Goal: Task Accomplishment & Management: Manage account settings

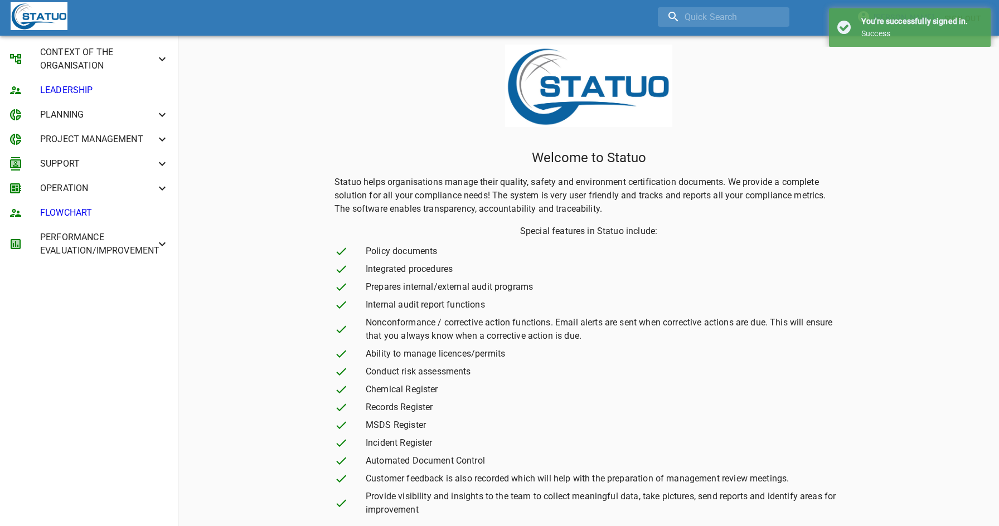
click at [76, 63] on span "CONTEXT OF THE ORGANISATION" at bounding box center [97, 59] width 115 height 27
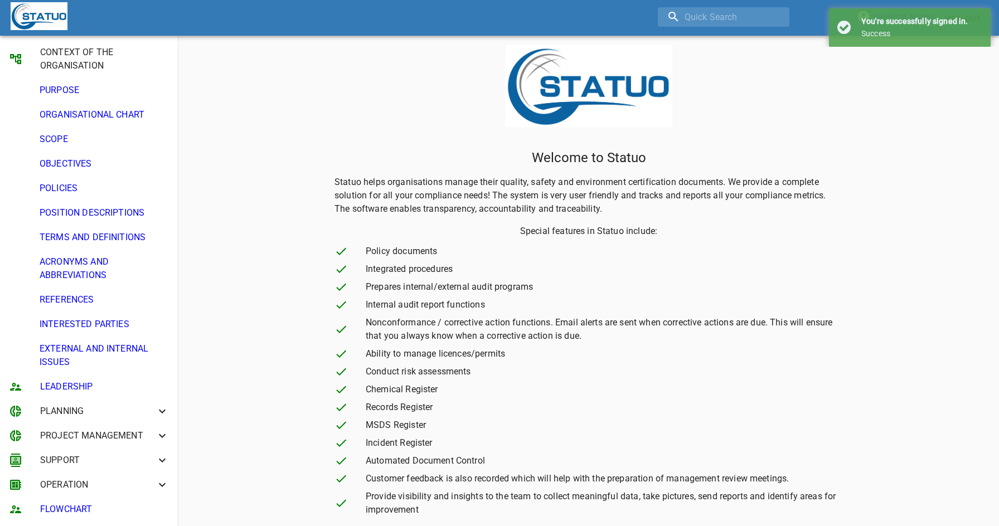
click at [88, 101] on li "PURPOSE" at bounding box center [89, 90] width 178 height 25
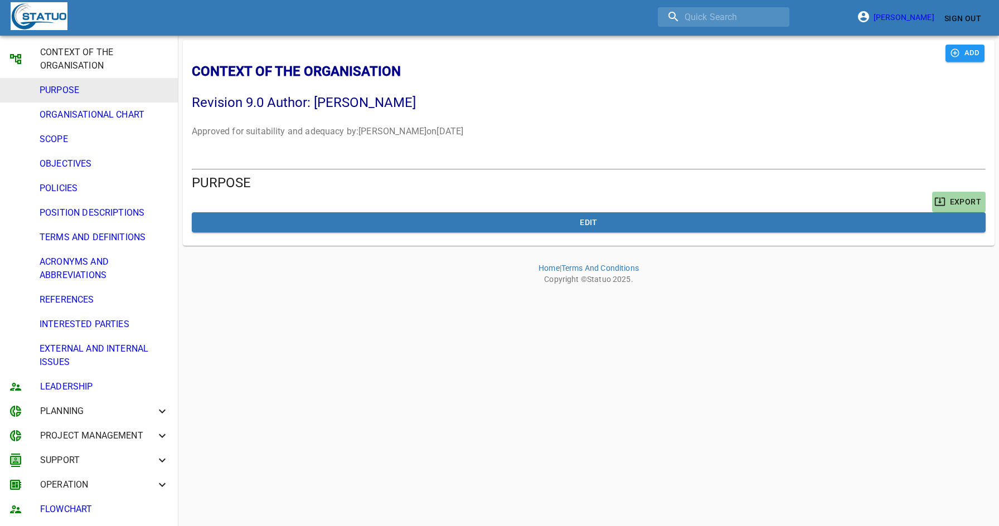
click at [958, 19] on span "Sign Out" at bounding box center [962, 19] width 37 height 14
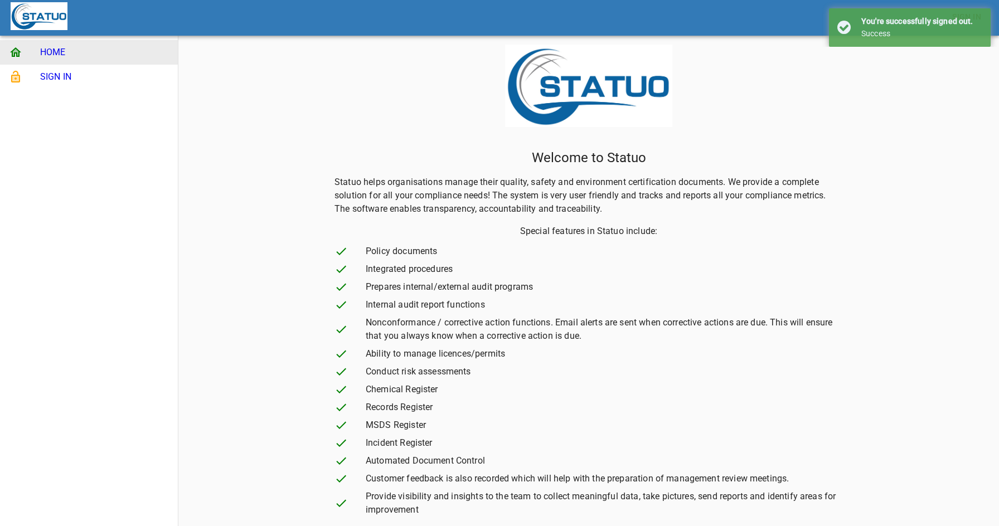
click at [86, 79] on span "SIGN IN" at bounding box center [104, 76] width 129 height 13
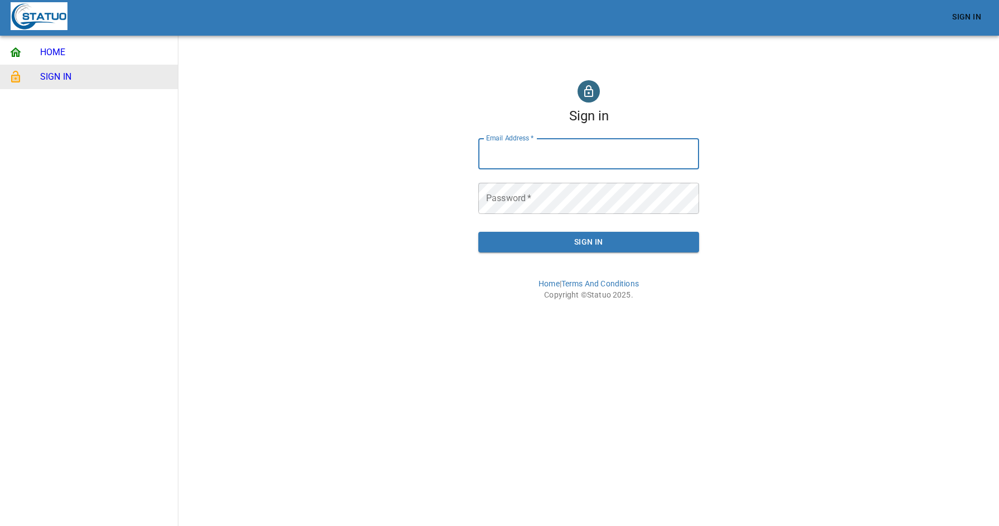
paste input "[PERSON_NAME][DOMAIN_NAME][EMAIL_ADDRESS][DOMAIN_NAME]"
type input "[PERSON_NAME][DOMAIN_NAME][EMAIL_ADDRESS][DOMAIN_NAME]"
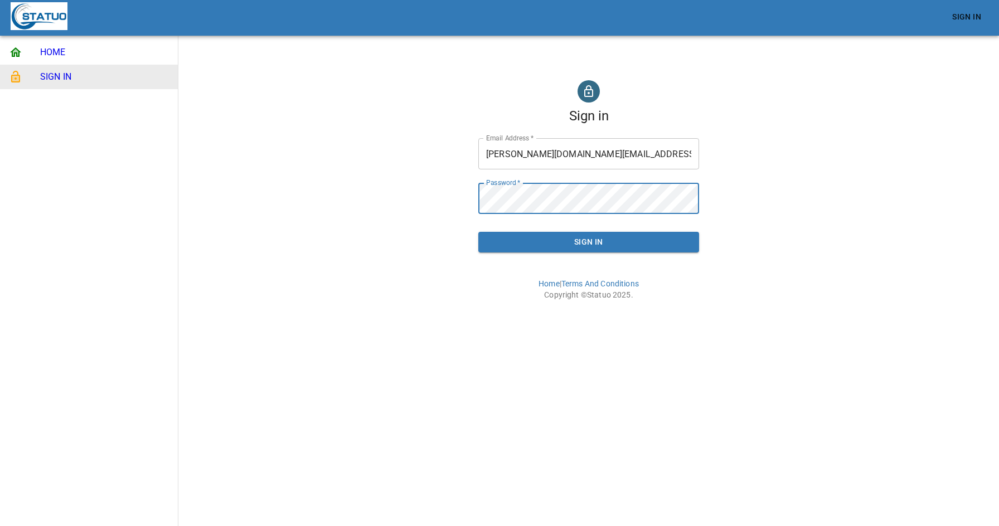
click at [560, 248] on span "Sign In" at bounding box center [588, 242] width 203 height 14
